Goal: Find specific page/section: Find specific page/section

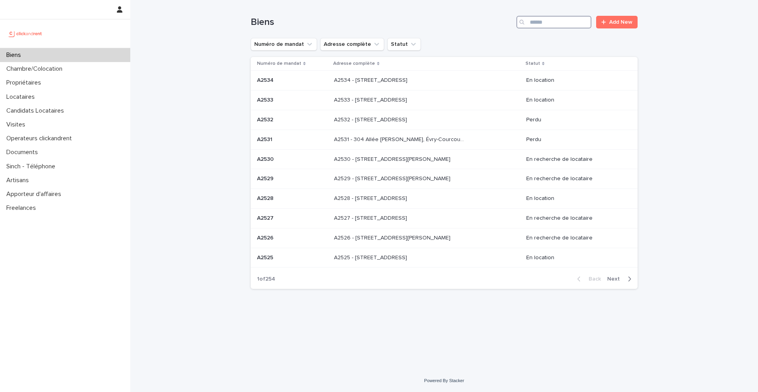
click at [546, 24] on input "Search" at bounding box center [554, 22] width 75 height 13
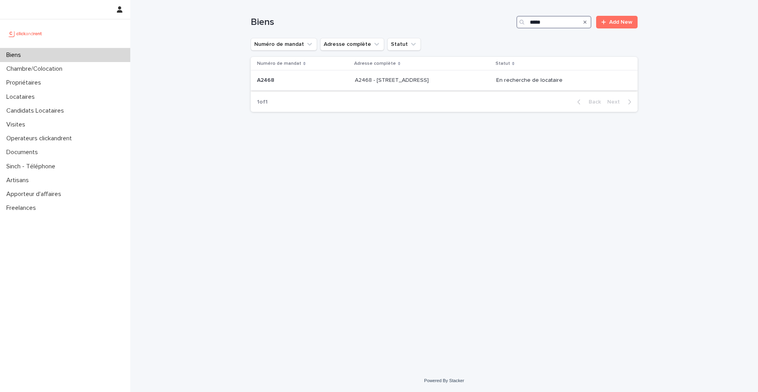
type input "*****"
click at [297, 81] on p at bounding box center [303, 80] width 92 height 7
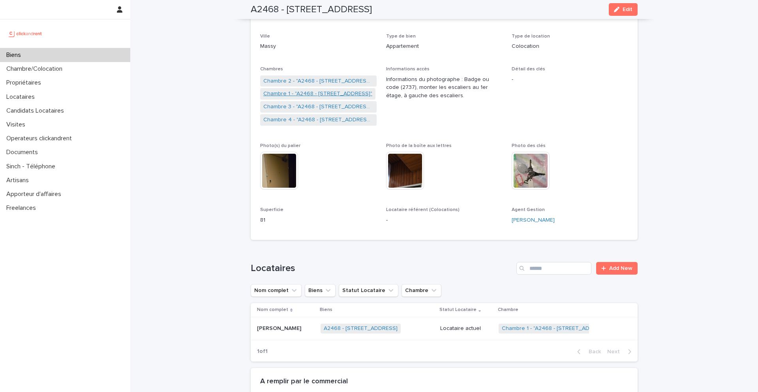
scroll to position [116, 0]
click at [295, 81] on link "Chambre 2 - "A2468 - [STREET_ADDRESS]"" at bounding box center [318, 81] width 110 height 8
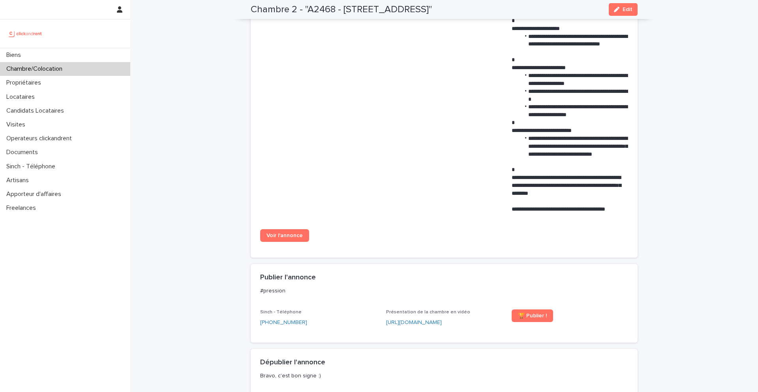
scroll to position [576, 0]
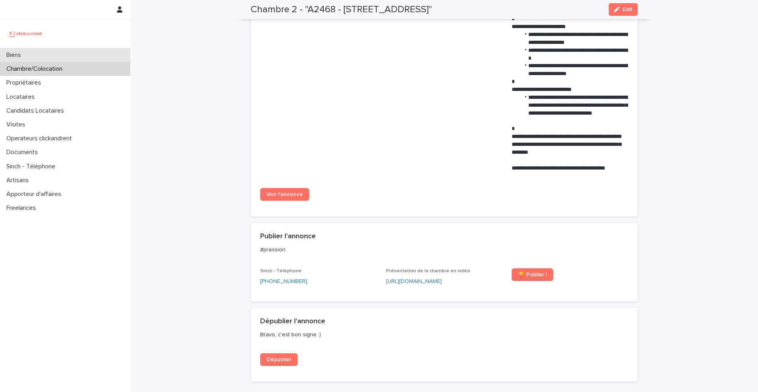
click at [61, 58] on div "Biens" at bounding box center [65, 55] width 130 height 14
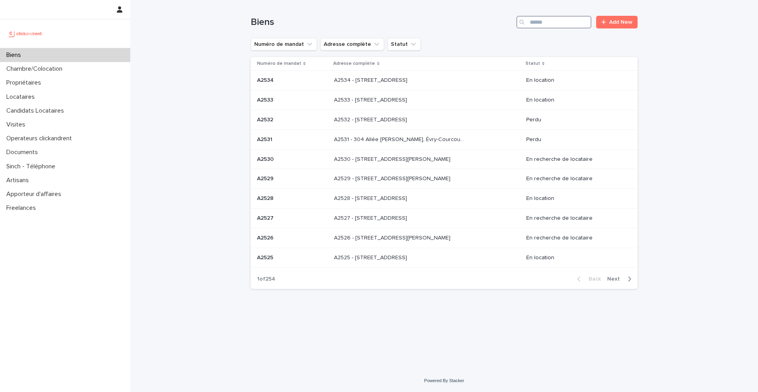
click at [581, 20] on input "Search" at bounding box center [554, 22] width 75 height 13
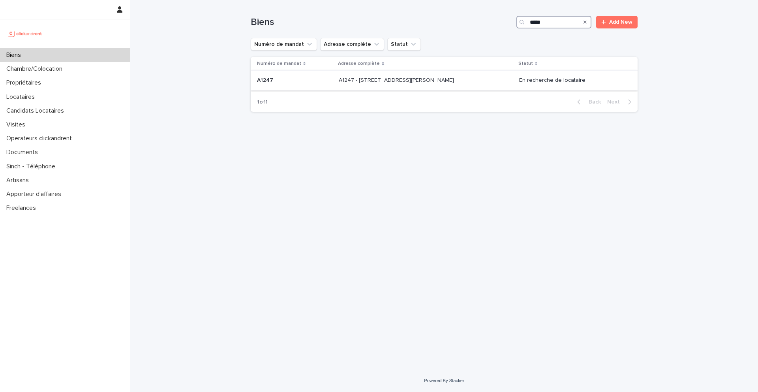
type input "*****"
click at [291, 81] on p at bounding box center [294, 80] width 75 height 7
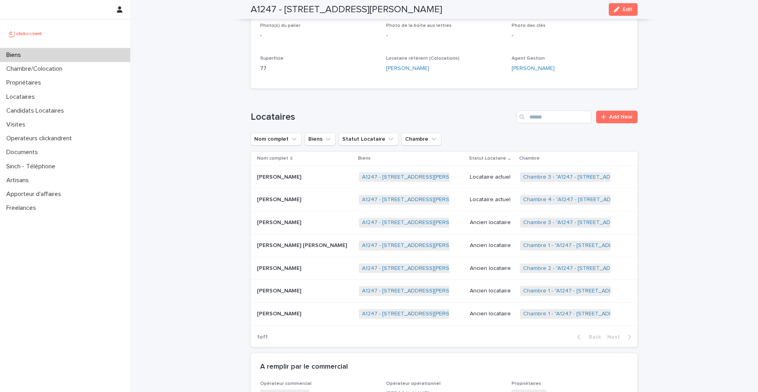
scroll to position [233, 0]
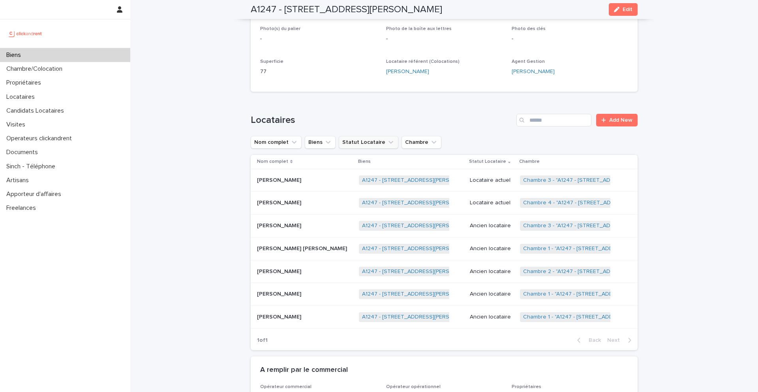
click at [372, 136] on button "Statut Locataire" at bounding box center [369, 142] width 60 height 13
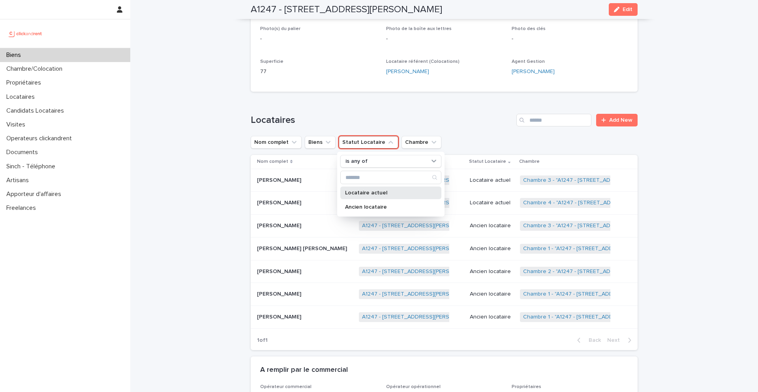
click at [384, 186] on div "Locataire actuel" at bounding box center [390, 192] width 101 height 13
click at [363, 100] on div "Loading... Saving… Locataires Add New Nom complet Biens Statut Locataire is any…" at bounding box center [444, 227] width 387 height 258
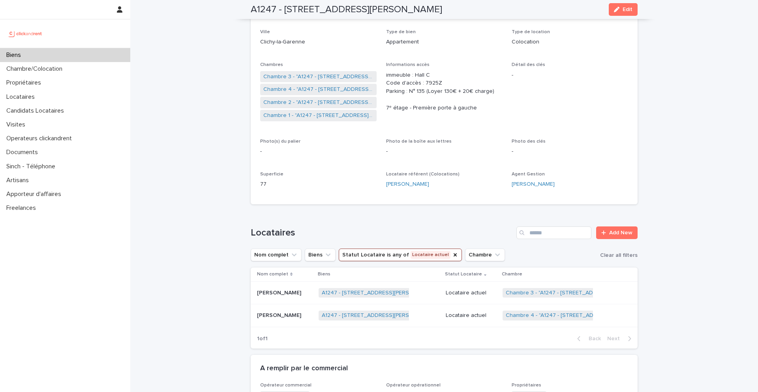
scroll to position [119, 0]
click at [308, 115] on link "Chambre 1 - "A1247 - [STREET_ADDRESS][PERSON_NAME]"" at bounding box center [318, 117] width 110 height 8
click at [305, 104] on link "Chambre 2 - "A1247 - [STREET_ADDRESS][PERSON_NAME]"" at bounding box center [318, 104] width 110 height 8
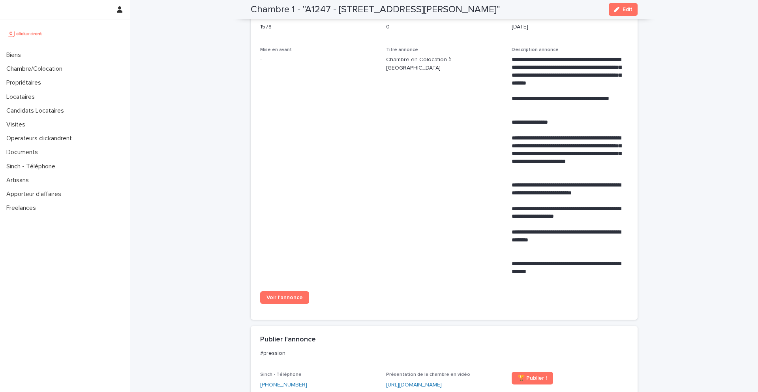
scroll to position [301, 0]
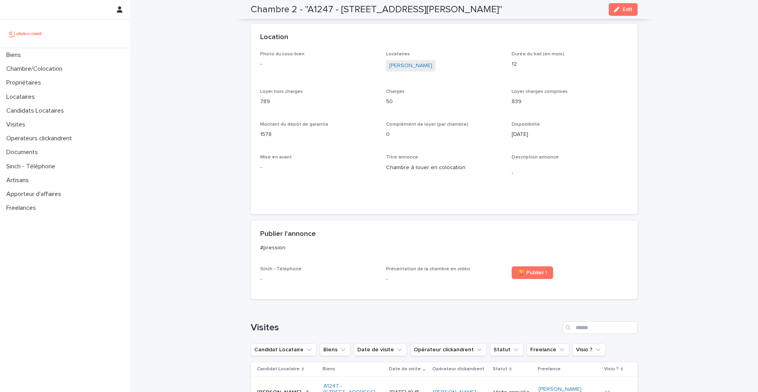
scroll to position [169, 0]
